Goal: Find specific page/section: Find specific page/section

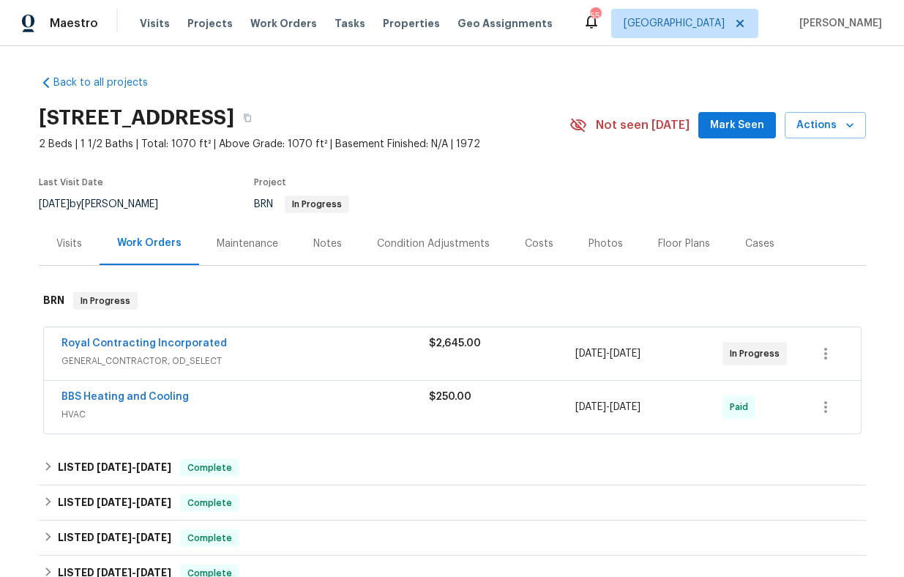
scroll to position [36, 0]
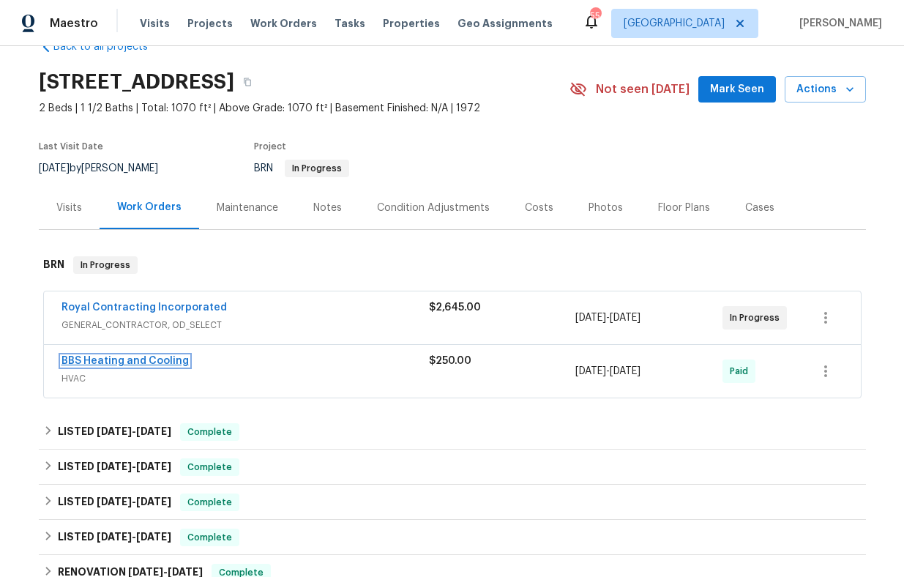
click at [141, 366] on link "BBS Heating and Cooling" at bounding box center [124, 361] width 127 height 10
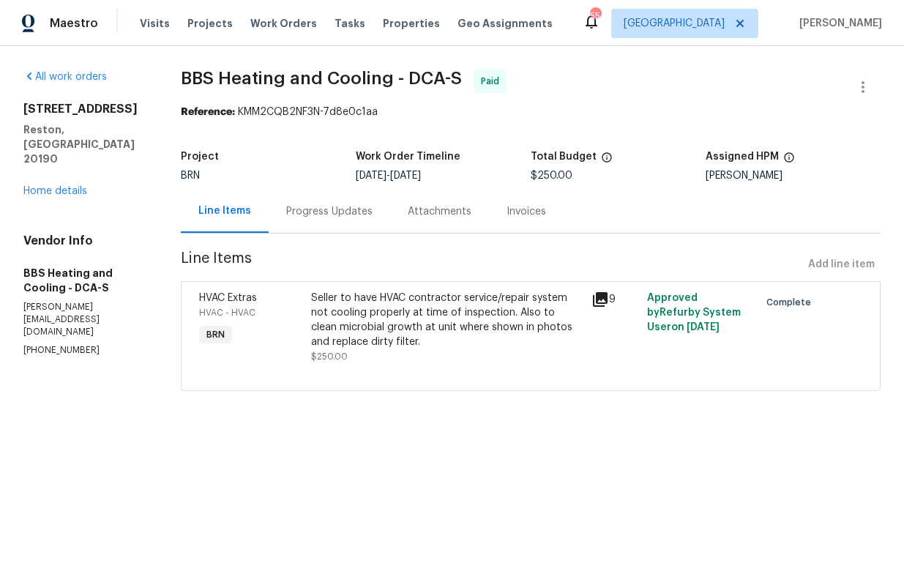
click at [607, 294] on icon at bounding box center [600, 299] width 15 height 15
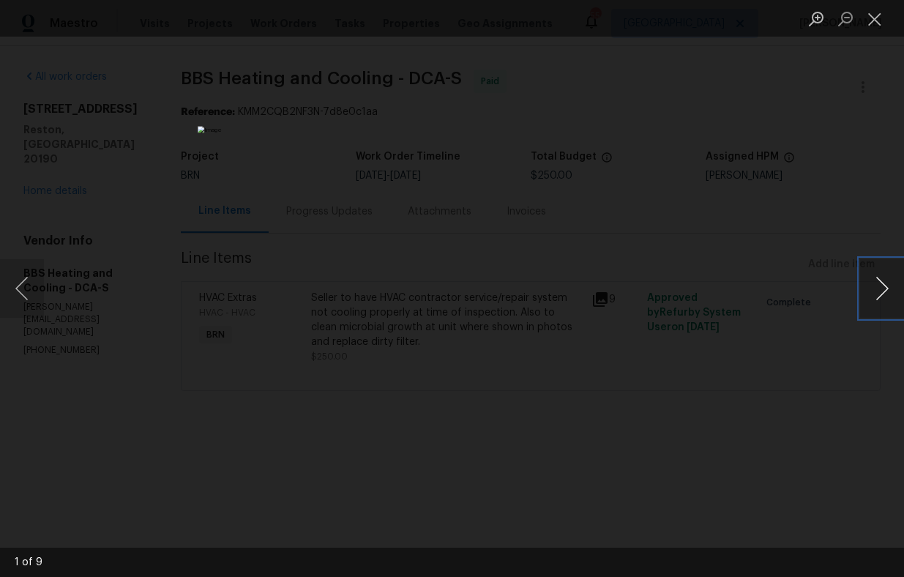
click at [878, 286] on button "Next image" at bounding box center [882, 288] width 44 height 59
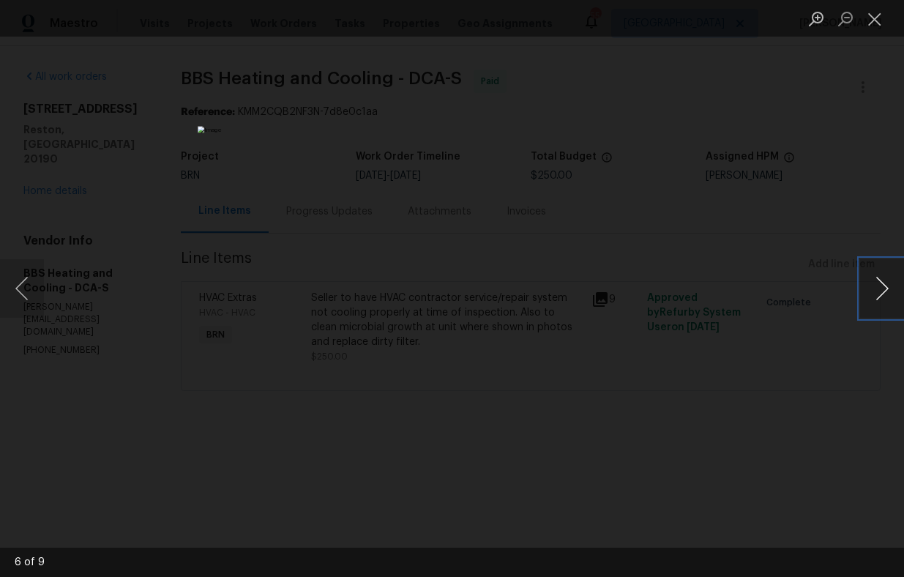
click at [878, 286] on button "Next image" at bounding box center [882, 288] width 44 height 59
click at [878, 288] on button "Next image" at bounding box center [882, 288] width 44 height 59
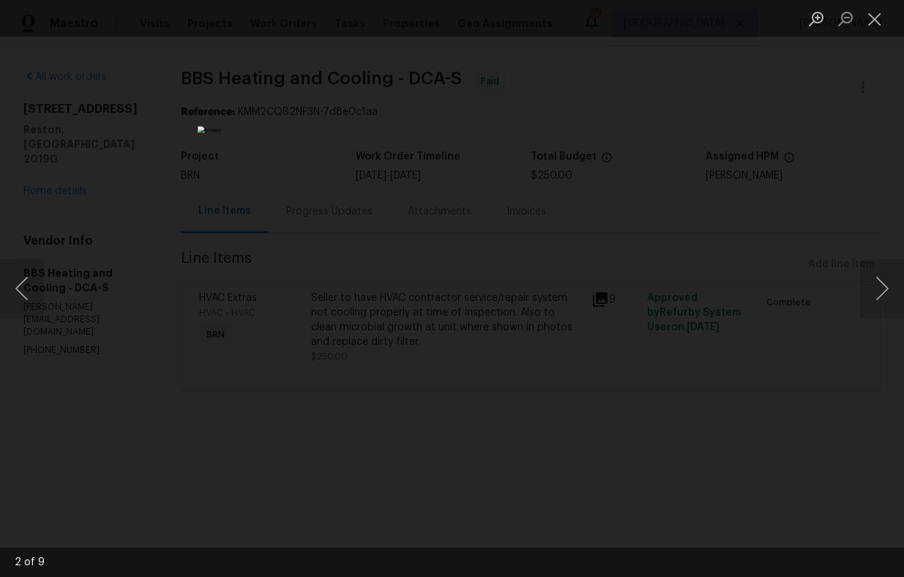
click at [823, 409] on div "Lightbox" at bounding box center [452, 288] width 904 height 577
